Goal: Task Accomplishment & Management: Complete application form

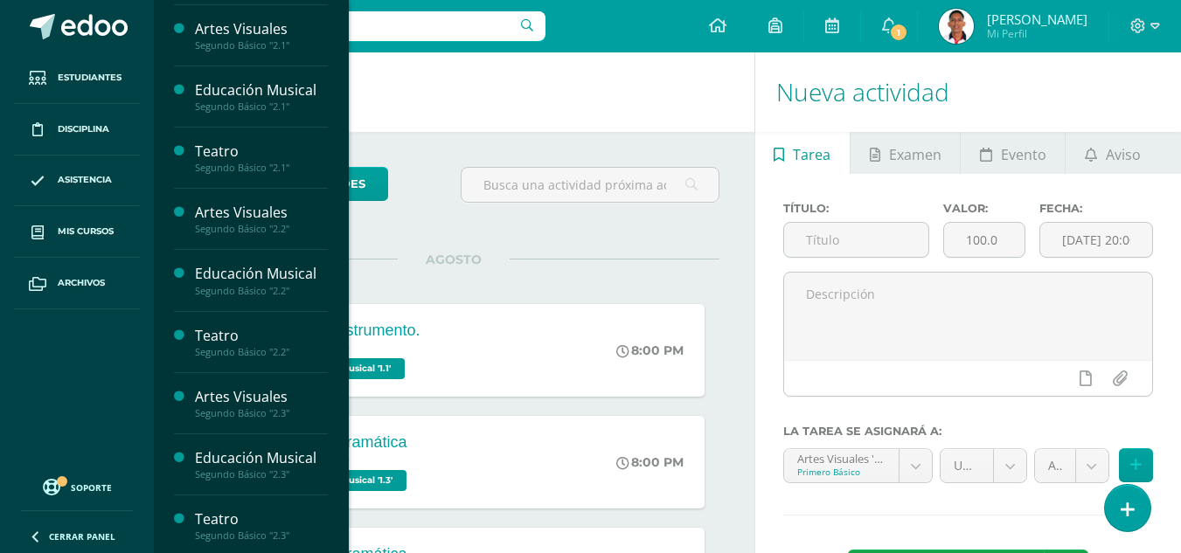
scroll to position [551, 0]
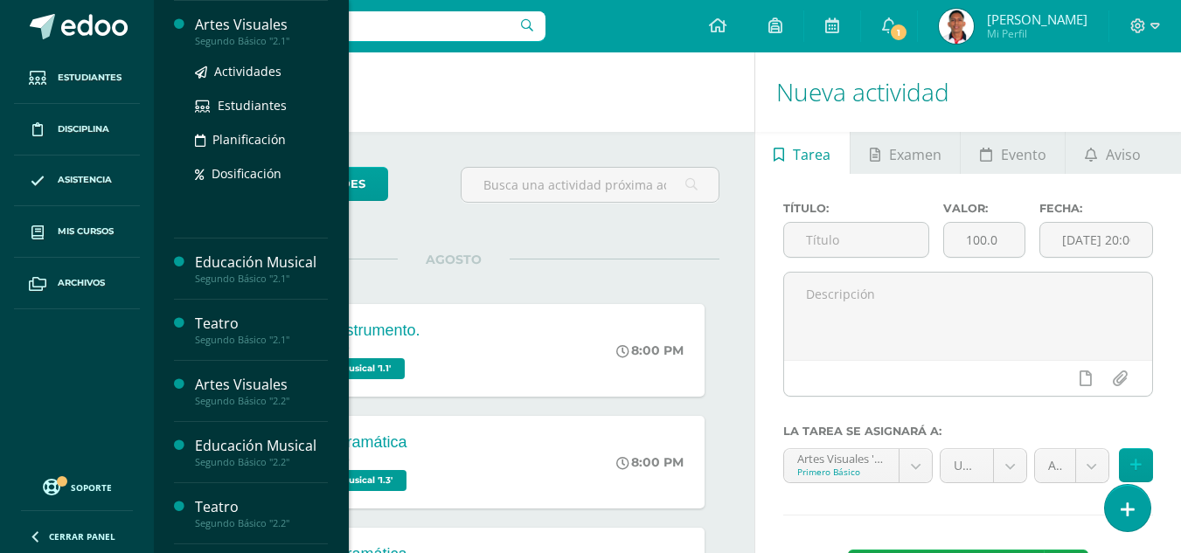
click at [259, 25] on div "Artes Visuales" at bounding box center [261, 25] width 133 height 20
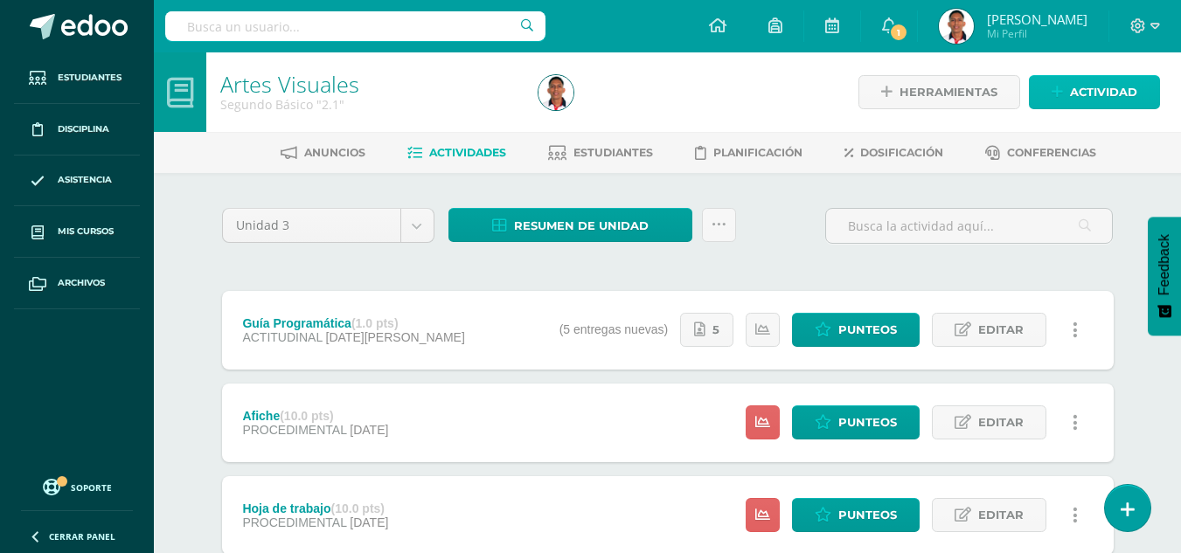
click at [1076, 80] on span "Actividad" at bounding box center [1103, 92] width 67 height 32
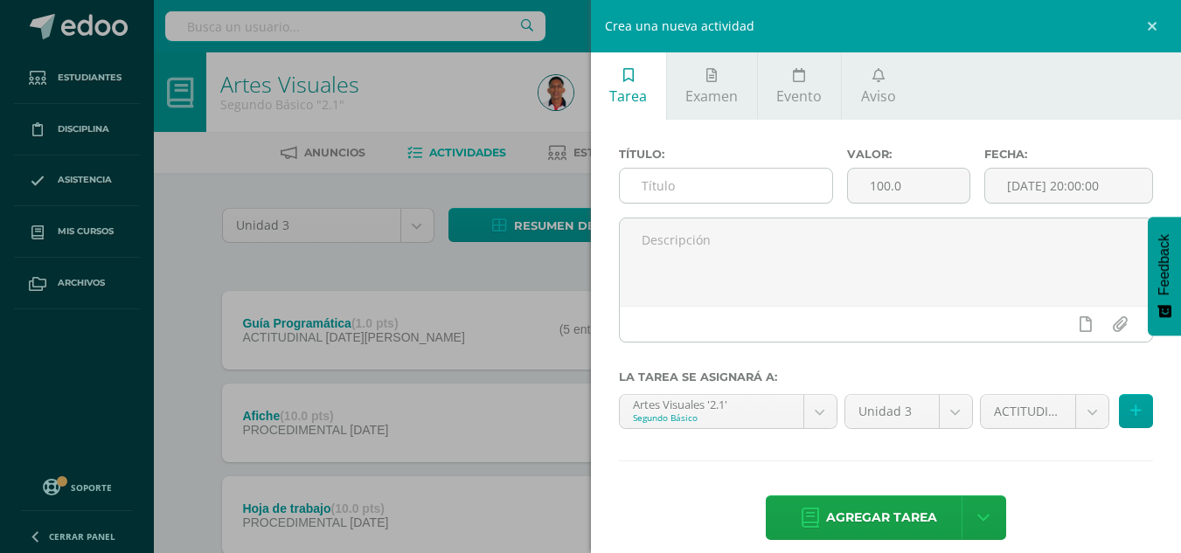
click at [671, 181] on input "text" at bounding box center [726, 186] width 212 height 34
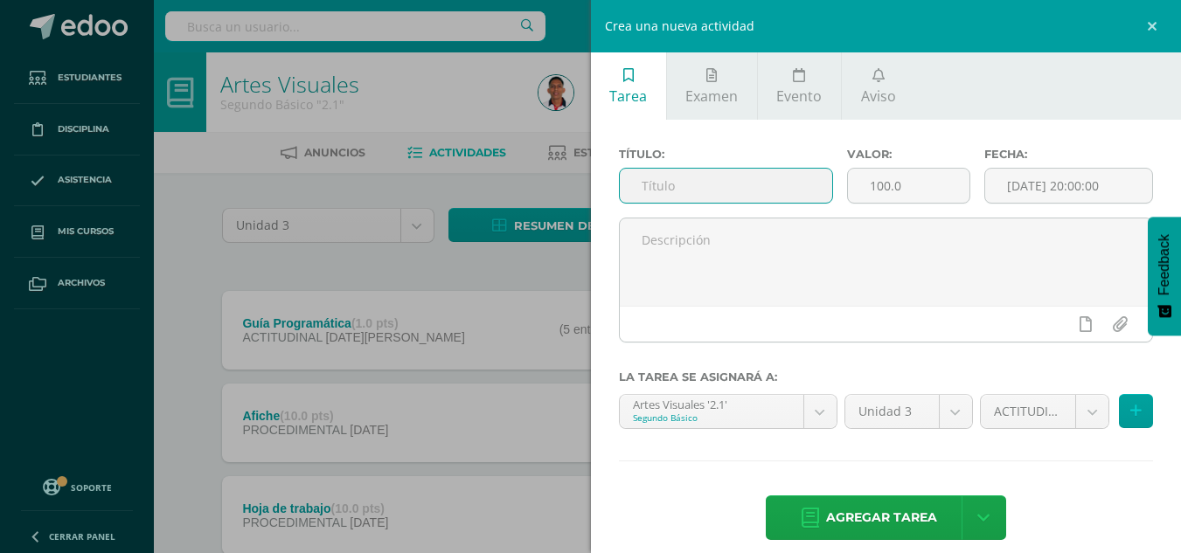
type input "E"
type input "Material próxima clase."
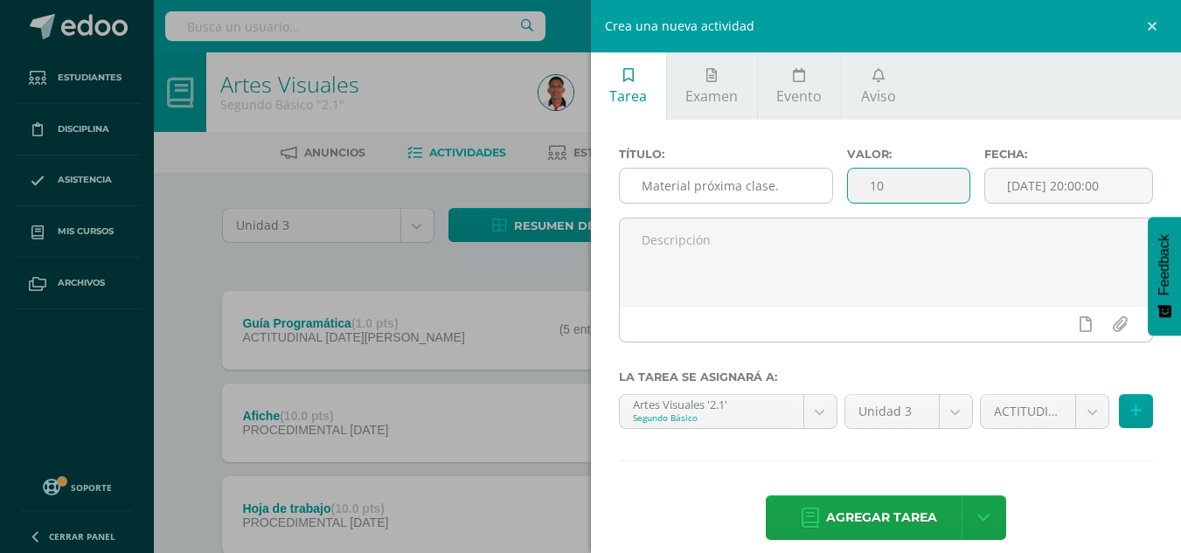
type input "10"
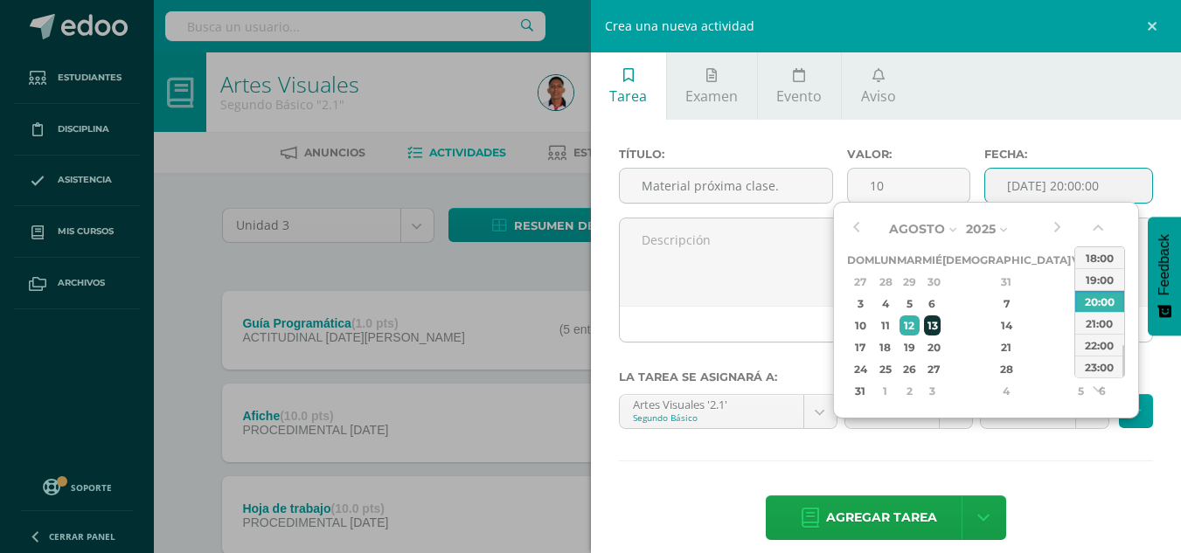
click at [940, 318] on div "13" at bounding box center [932, 326] width 16 height 20
type input "[DATE] 20:00"
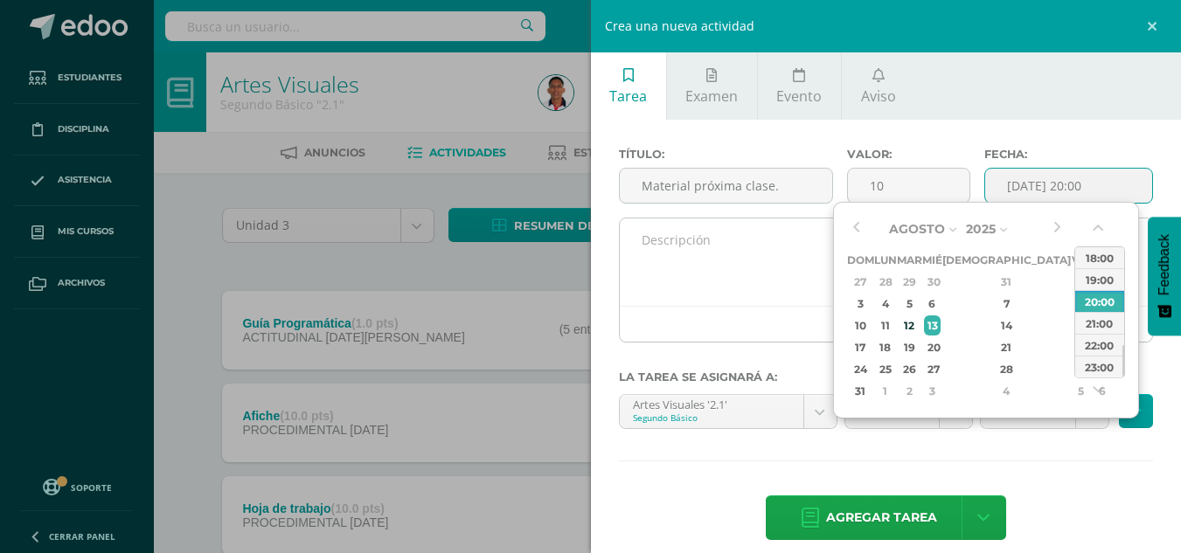
click at [776, 266] on textarea at bounding box center [886, 262] width 533 height 87
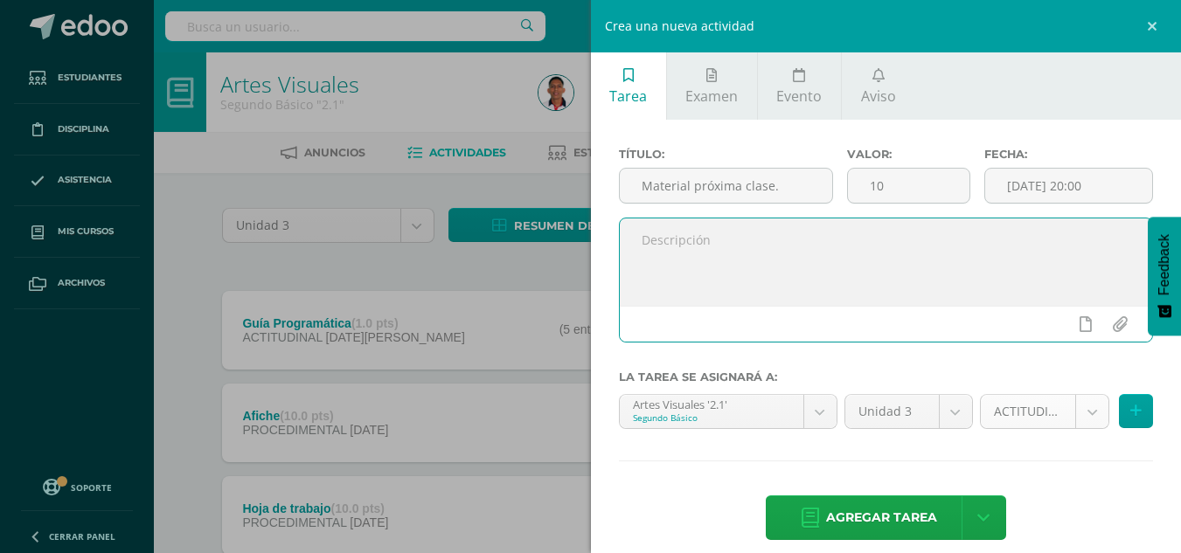
click at [995, 414] on body "Estudiantes Disciplina Asistencia Mis cursos Archivos Soporte Centro de ayuda Ú…" at bounding box center [590, 335] width 1181 height 671
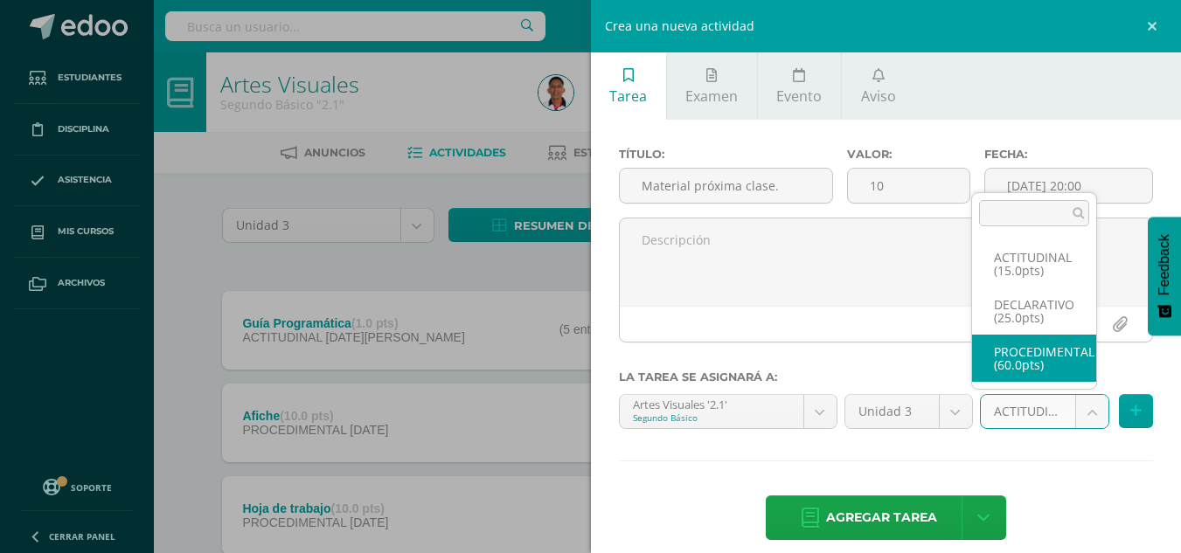
select select "31783"
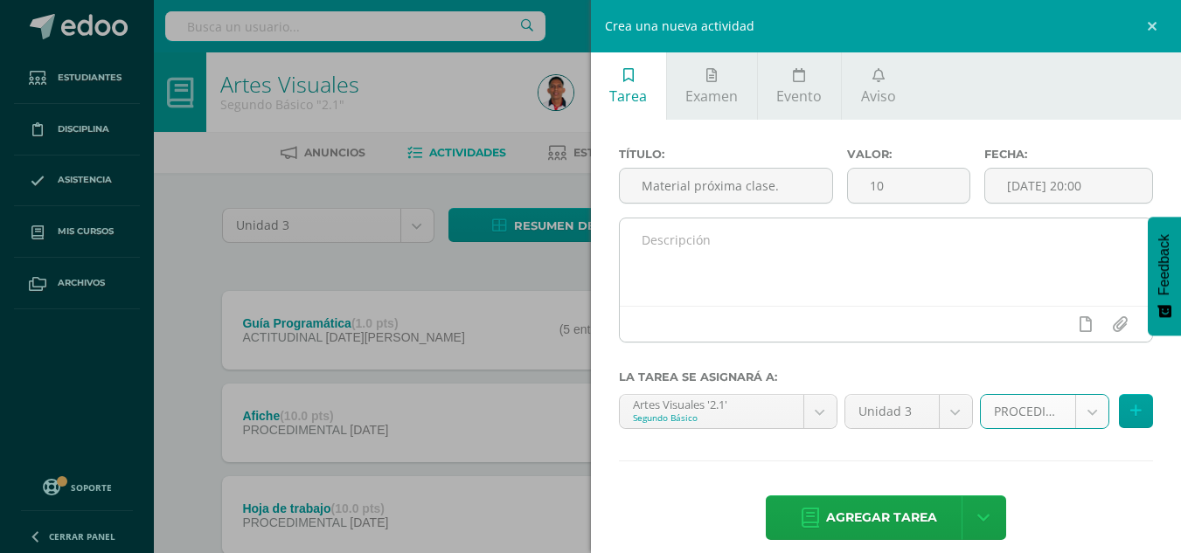
click at [849, 282] on textarea at bounding box center [886, 262] width 533 height 87
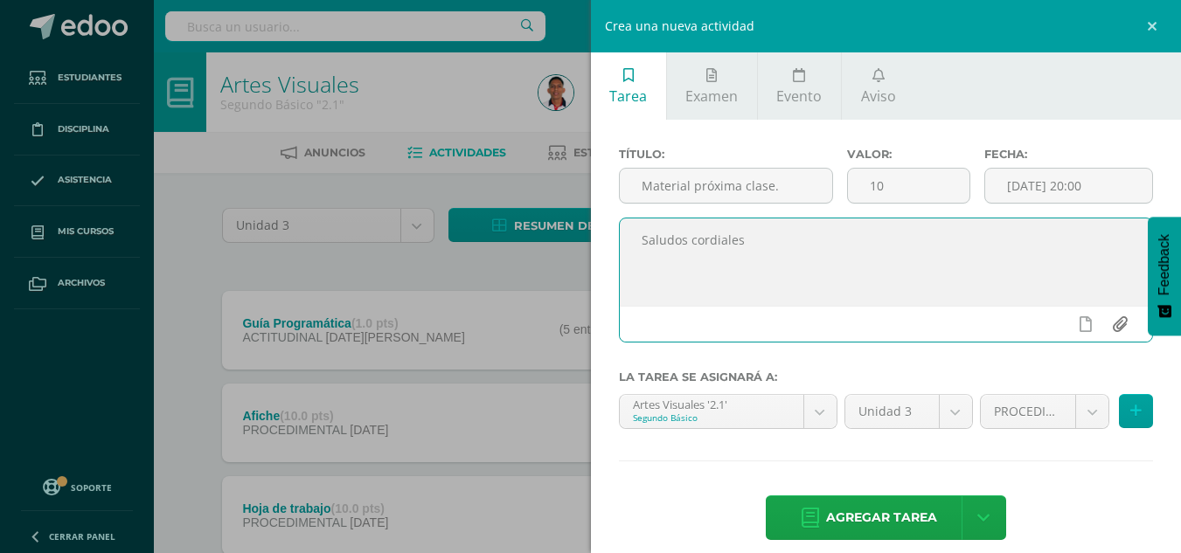
type textarea "Saludos cordiales"
click at [1109, 326] on input "file" at bounding box center [1120, 324] width 34 height 33
type input "C:\fakepath\Artes visuales. Segundo Básico..pdf"
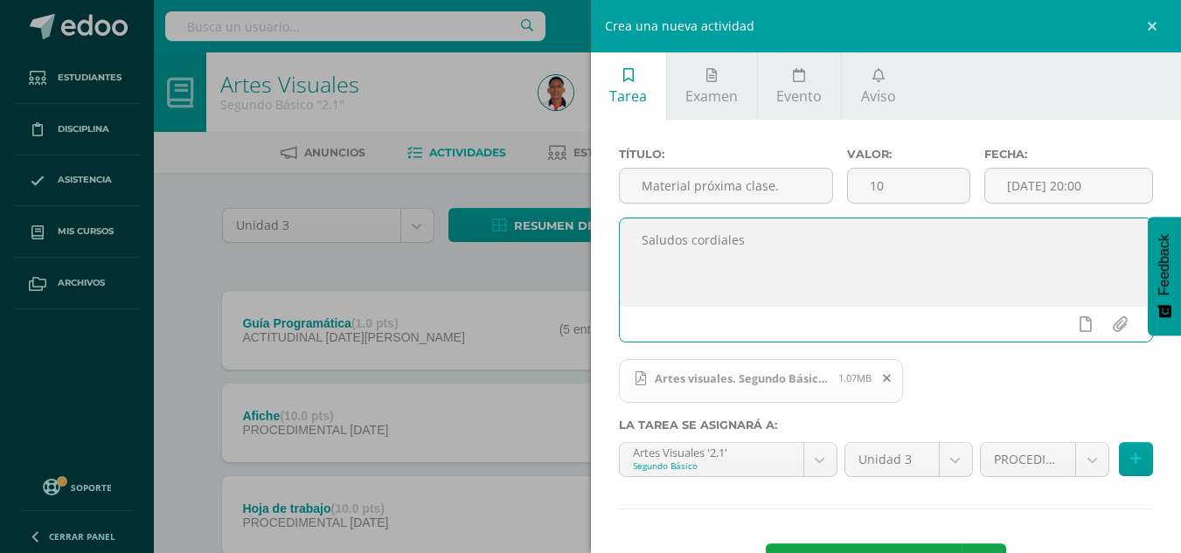
click at [795, 252] on textarea "Saludos cordiales" at bounding box center [886, 262] width 533 height 87
click at [1069, 240] on textarea "Saludos cordiales. El próximo día de clases usaremos este material." at bounding box center [886, 262] width 533 height 87
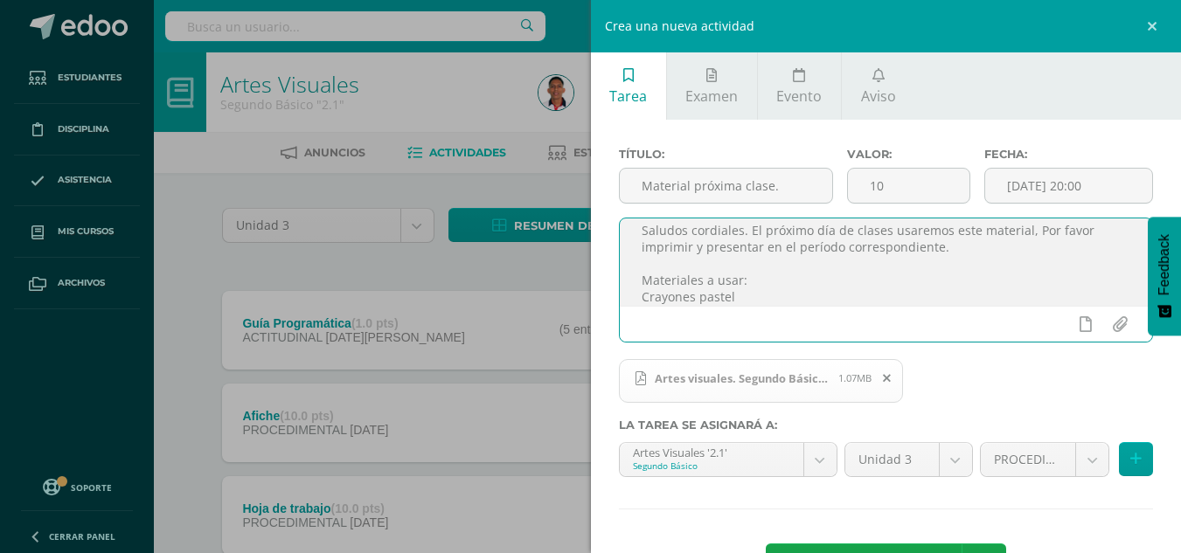
scroll to position [26, 0]
click at [762, 280] on textarea "Saludos cordiales. El próximo día de clases usaremos este material, Por favor i…" at bounding box center [886, 262] width 533 height 87
click at [711, 290] on textarea "Saludos cordiales. El próximo día de clases usaremos este material, Por favor i…" at bounding box center [886, 262] width 533 height 87
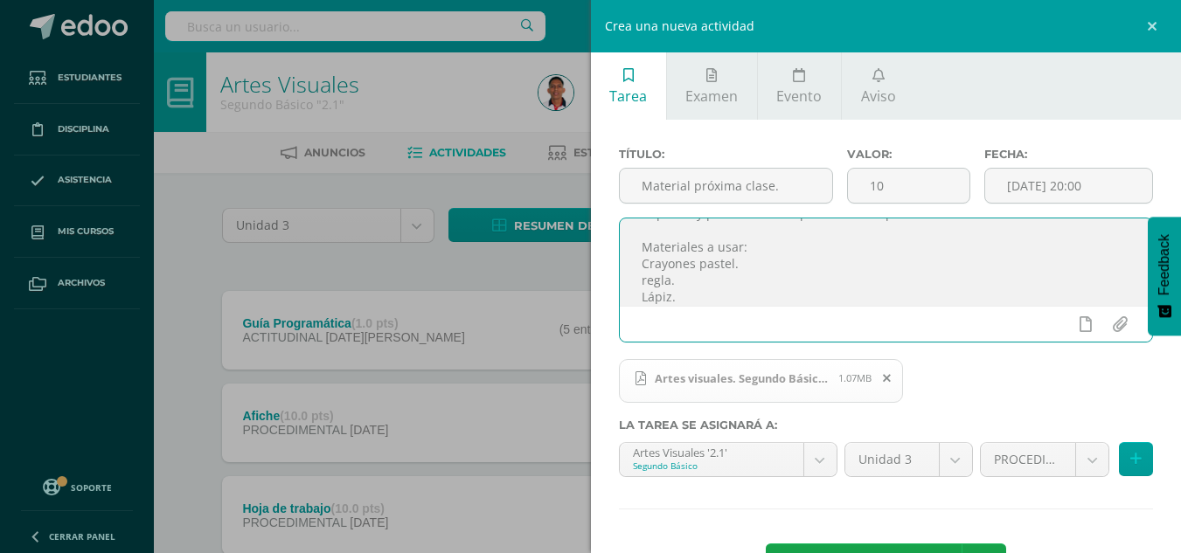
click at [648, 284] on textarea "Saludos cordiales. El próximo día de clases usaremos este material, Por favor i…" at bounding box center [886, 262] width 533 height 87
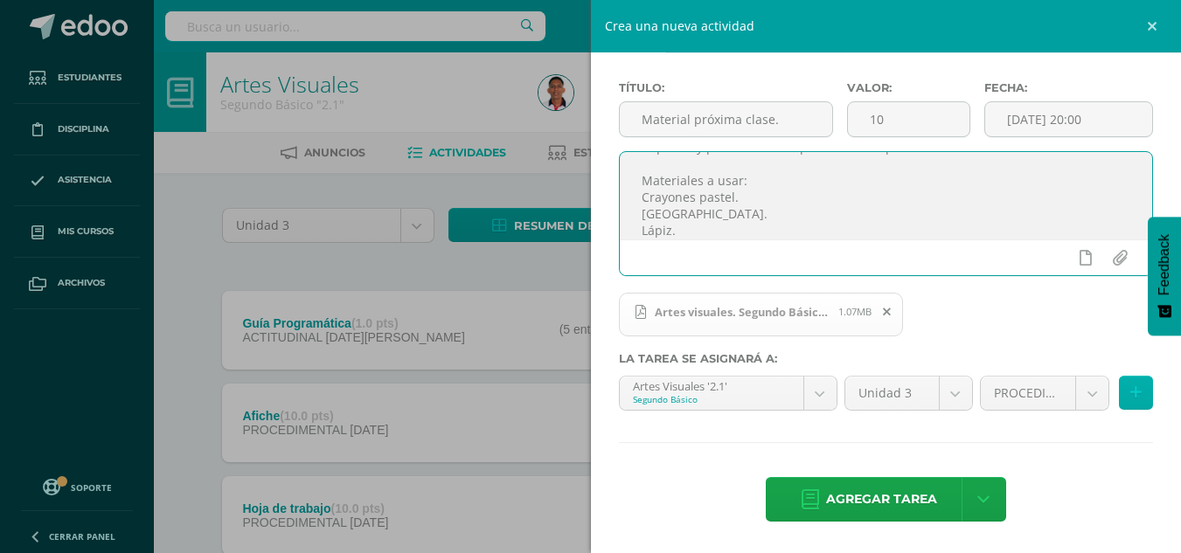
type textarea "Saludos cordiales. El próximo día de clases usaremos este material, Por favor i…"
click at [1119, 390] on button at bounding box center [1136, 393] width 34 height 34
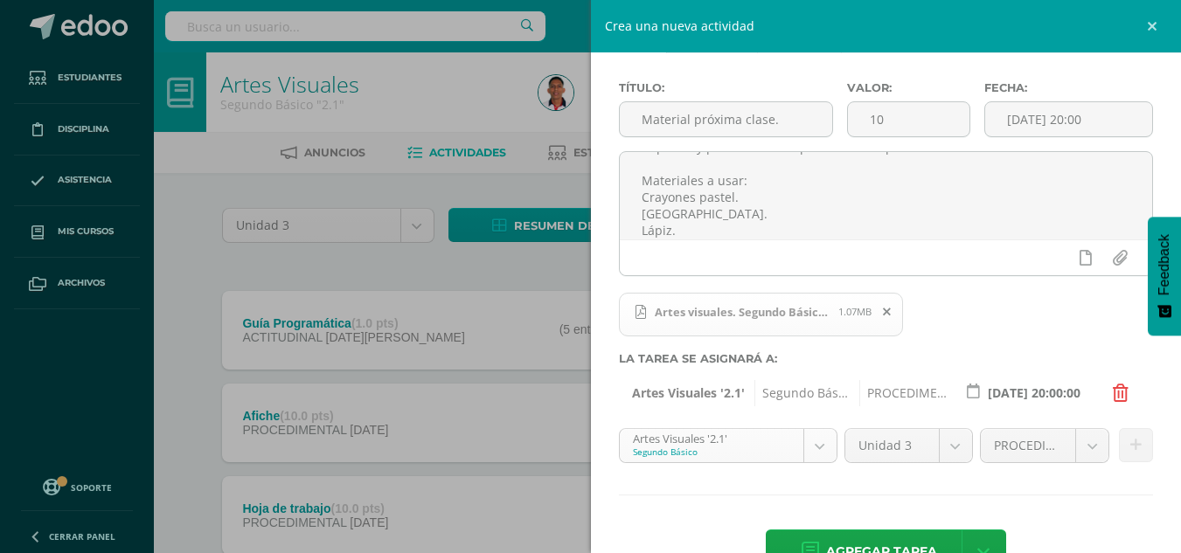
click at [825, 448] on body "Estudiantes Disciplina Asistencia Mis cursos Archivos Soporte Centro de ayuda Ú…" at bounding box center [590, 335] width 1181 height 671
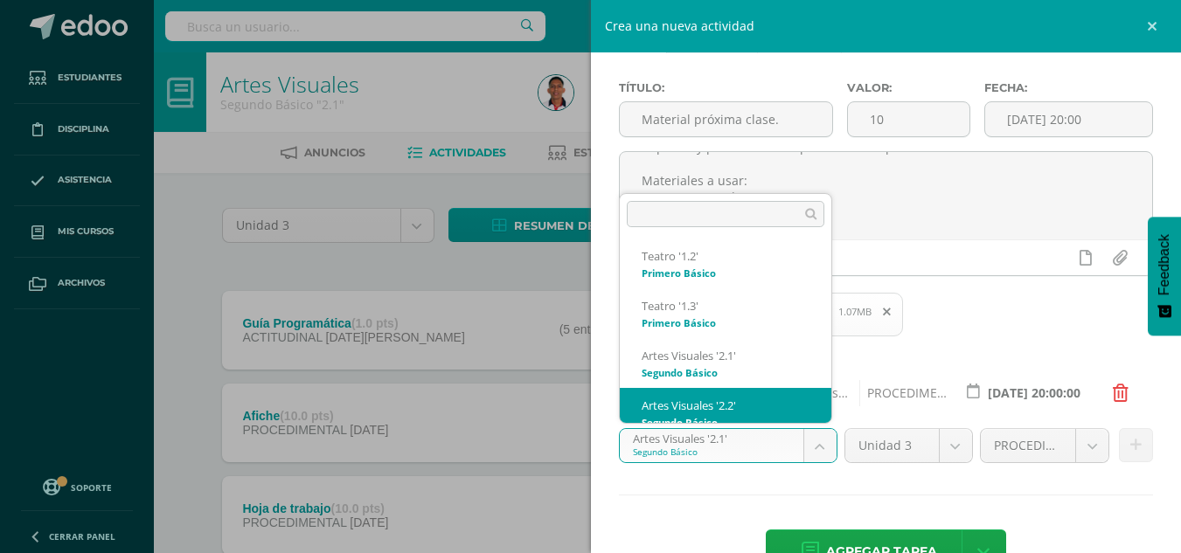
scroll to position [367, 0]
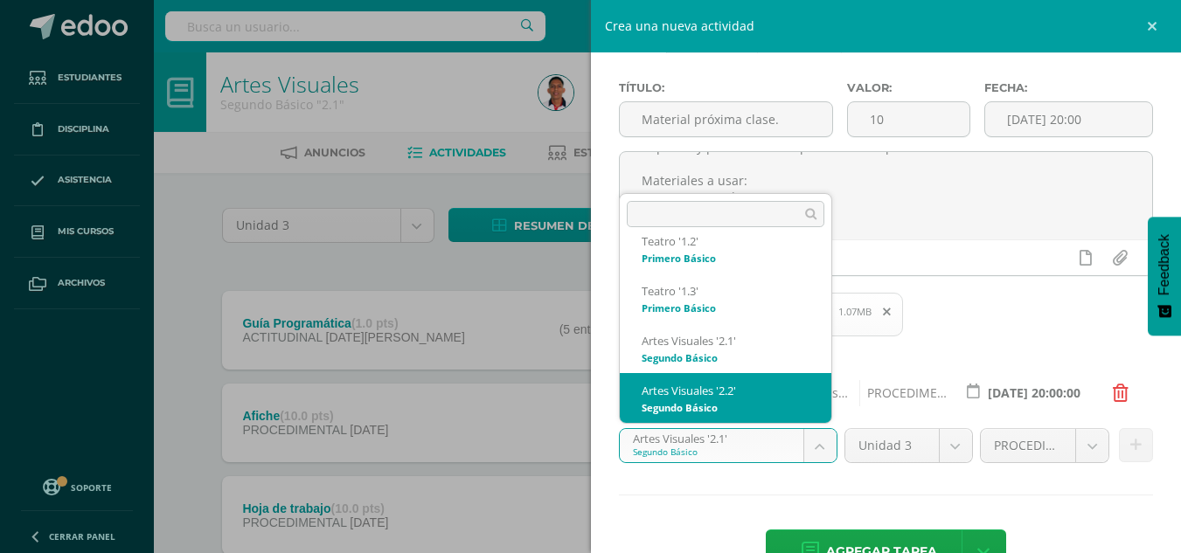
select select "31980"
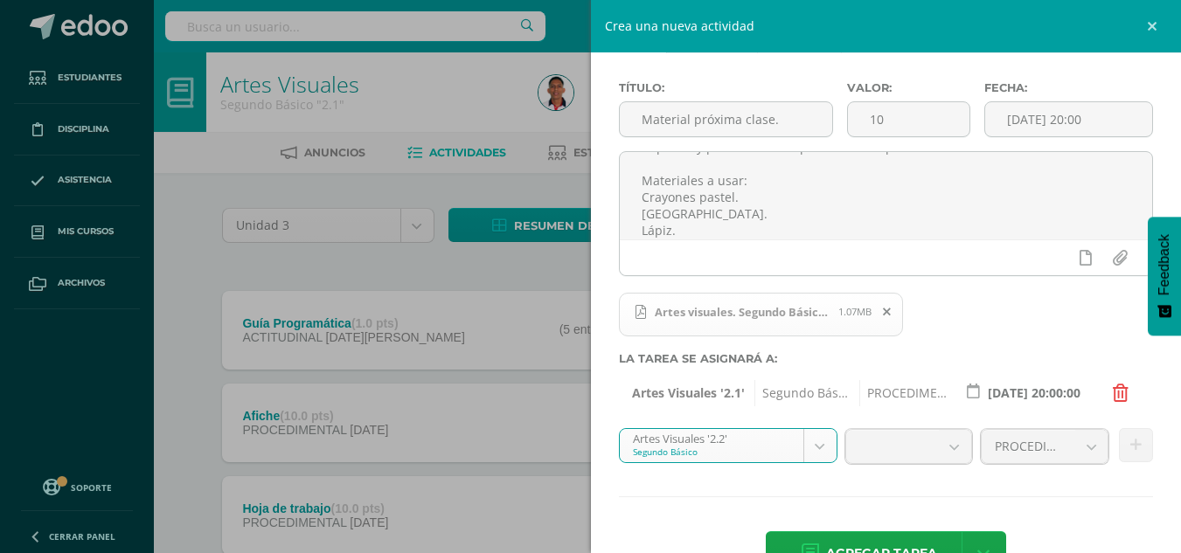
scroll to position [121, 0]
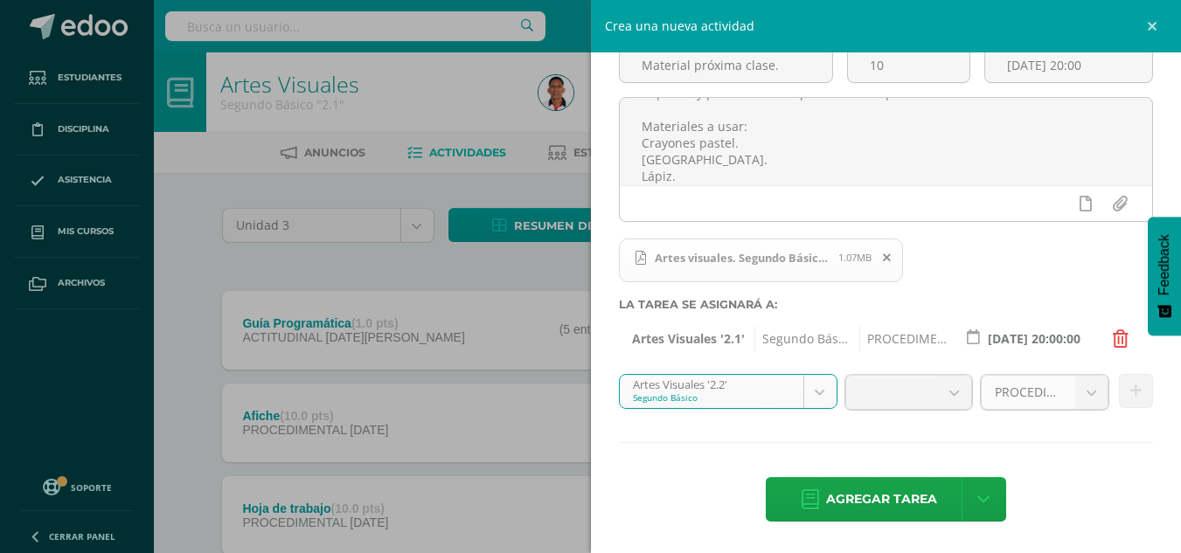
click at [1006, 403] on span "PROCEDIMENTAL (60.0pts)" at bounding box center [1028, 392] width 67 height 33
click at [1042, 400] on span "PROCEDIMENTAL (60.0pts)" at bounding box center [1028, 392] width 67 height 33
click at [826, 386] on body "Estudiantes Disciplina Asistencia Mis cursos Archivos Soporte Centro de ayuda Ú…" at bounding box center [590, 335] width 1181 height 671
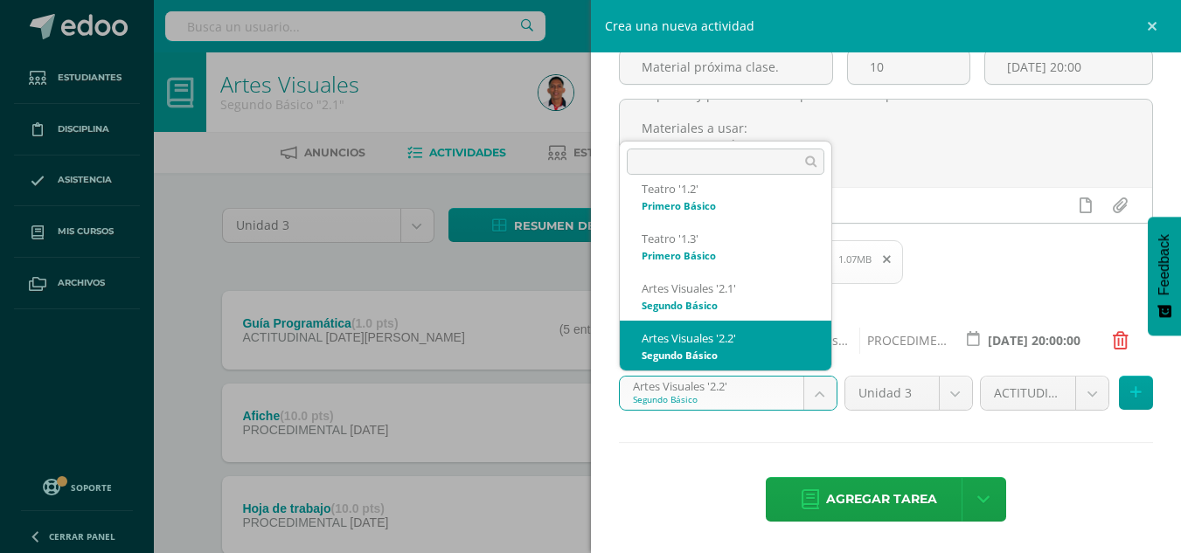
scroll to position [119, 0]
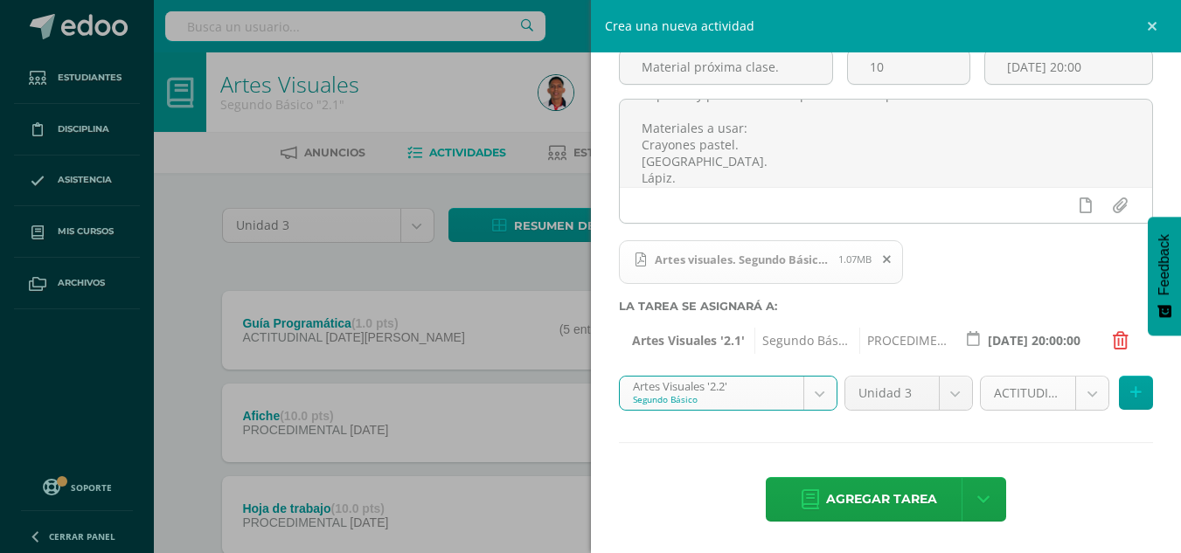
click at [1085, 392] on body "Estudiantes Disciplina Asistencia Mis cursos Archivos Soporte Centro de ayuda Ú…" at bounding box center [590, 335] width 1181 height 671
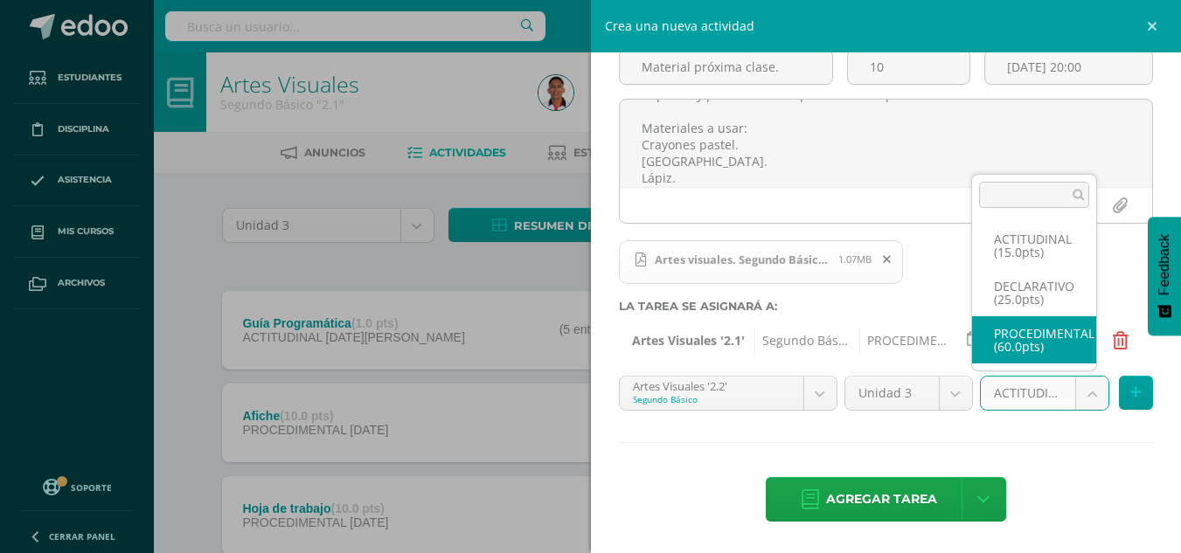
select select "31993"
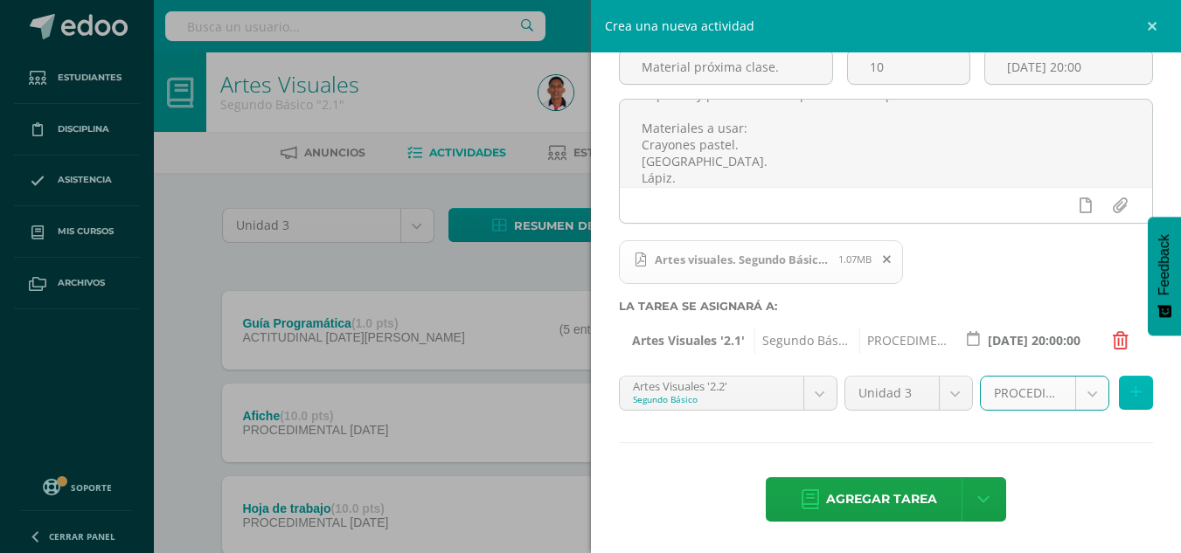
click at [1131, 392] on icon at bounding box center [1136, 393] width 11 height 15
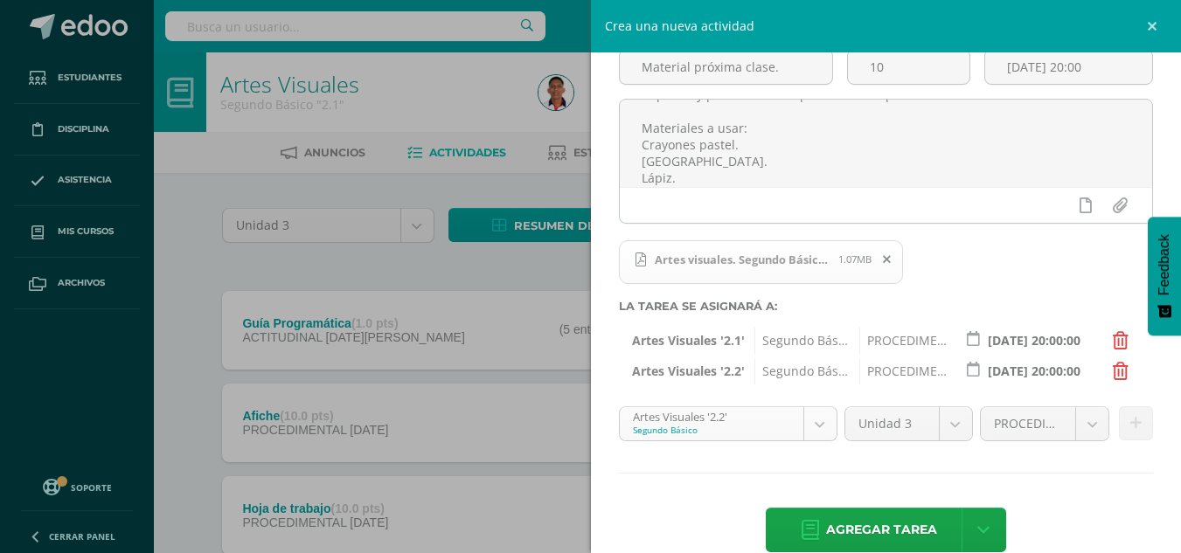
click at [819, 420] on body "Estudiantes Disciplina Asistencia Mis cursos Archivos Soporte Centro de ayuda Ú…" at bounding box center [590, 335] width 1181 height 671
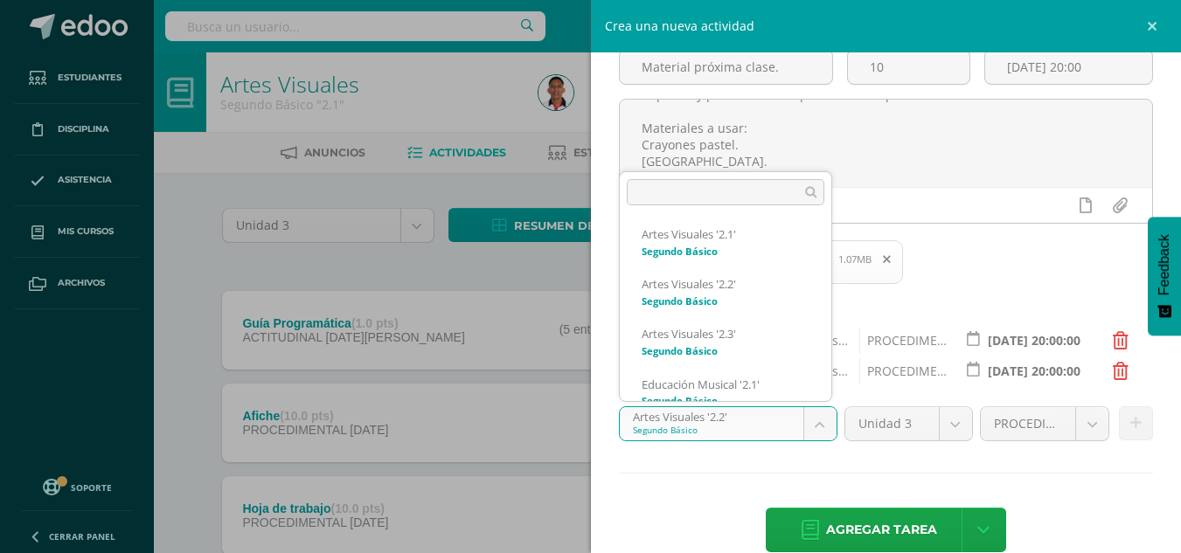
scroll to position [467, 0]
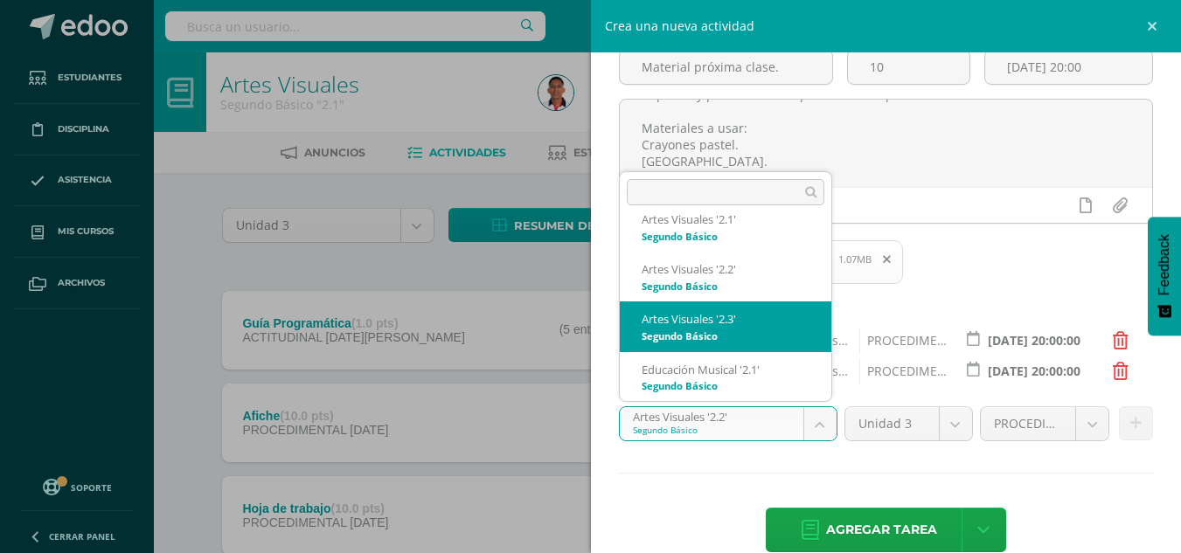
select select "32190"
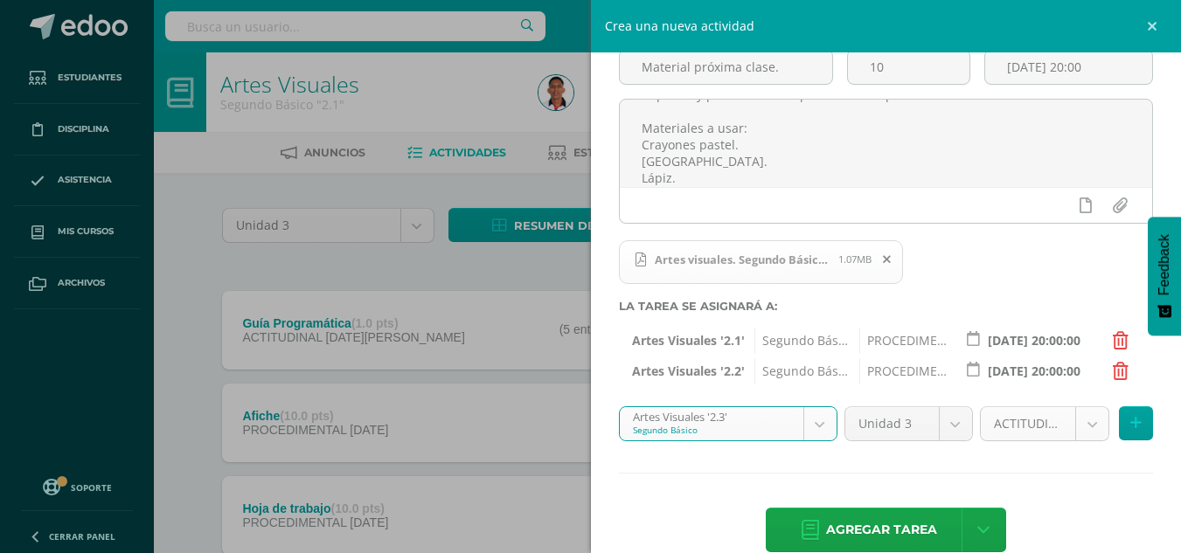
click at [1042, 430] on body "Estudiantes Disciplina Asistencia Mis cursos Archivos Soporte Centro de ayuda Ú…" at bounding box center [590, 335] width 1181 height 671
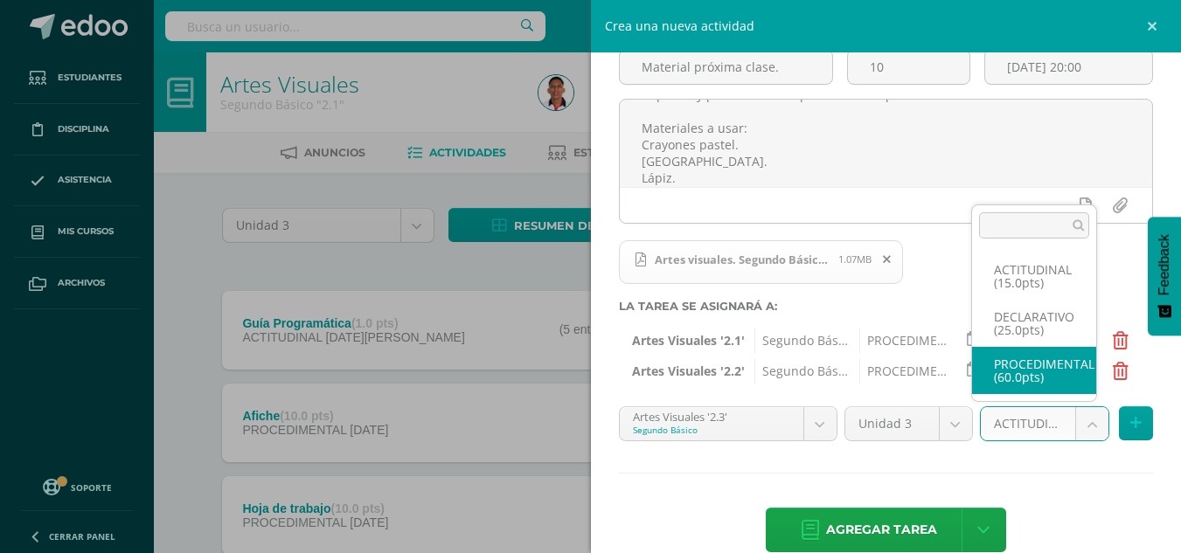
select select "32203"
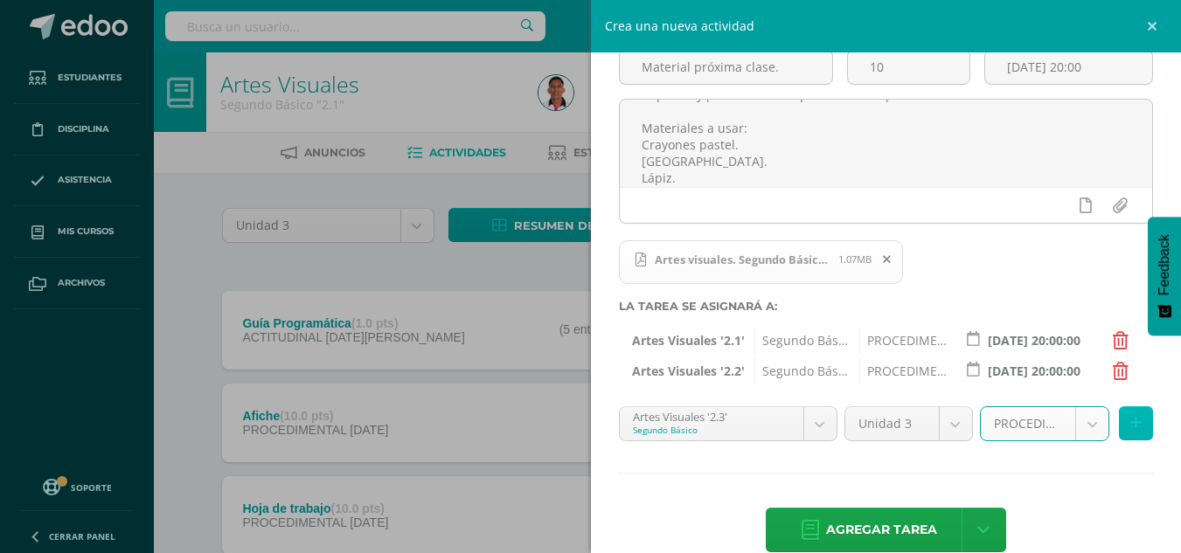
click at [1119, 414] on button at bounding box center [1136, 424] width 34 height 34
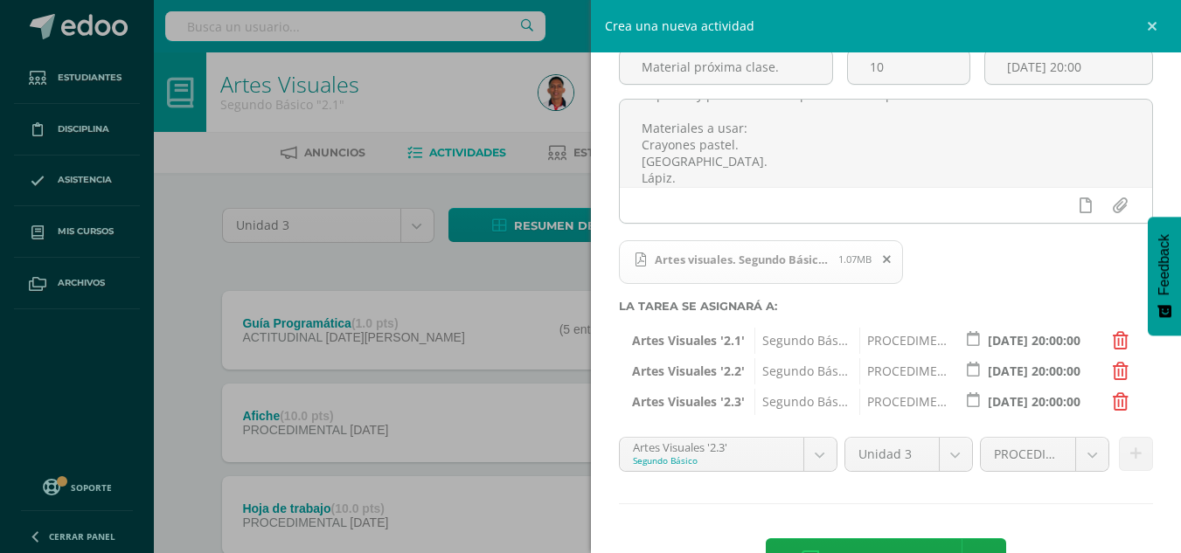
scroll to position [180, 0]
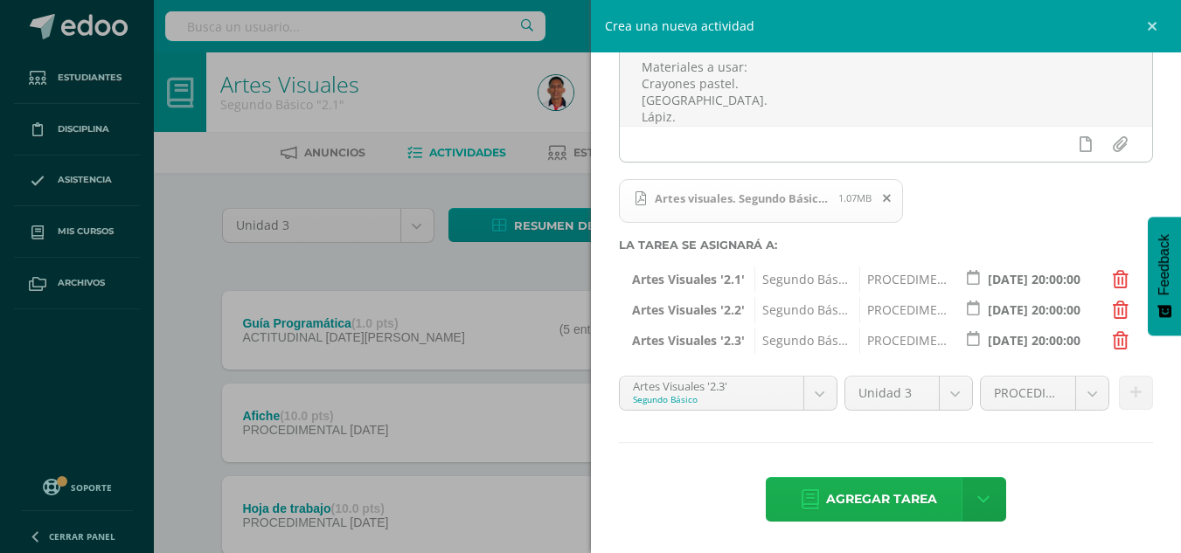
click at [852, 502] on span "Agregar tarea" at bounding box center [881, 499] width 111 height 43
